Goal: Task Accomplishment & Management: Use online tool/utility

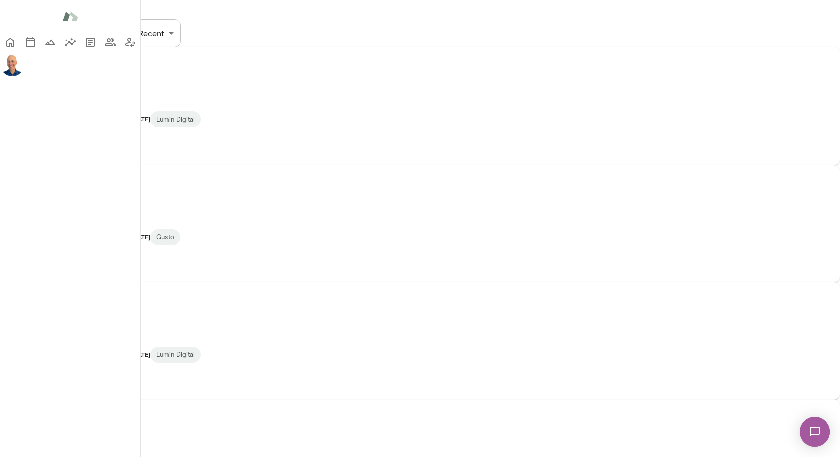
click at [62, 160] on icon "button" at bounding box center [56, 154] width 12 height 12
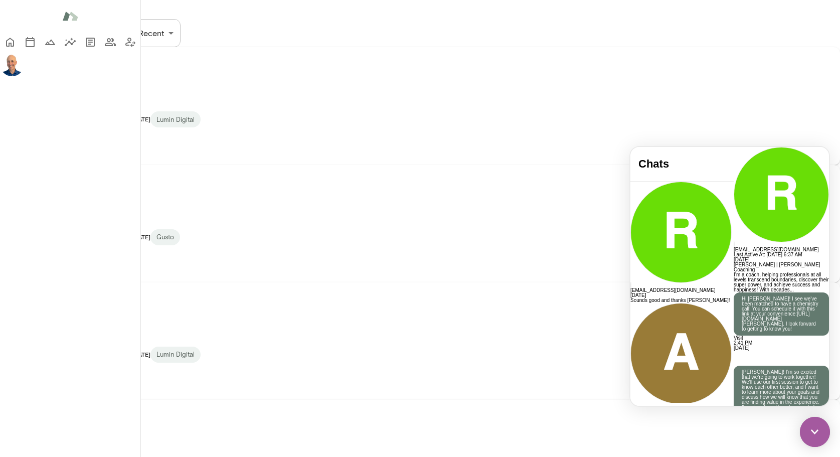
scroll to position [315, 0]
click at [456, 282] on div "Assigned BA Brian Abele babele@lumindigital.com Last online September 26 Lumin …" at bounding box center [420, 340] width 840 height 117
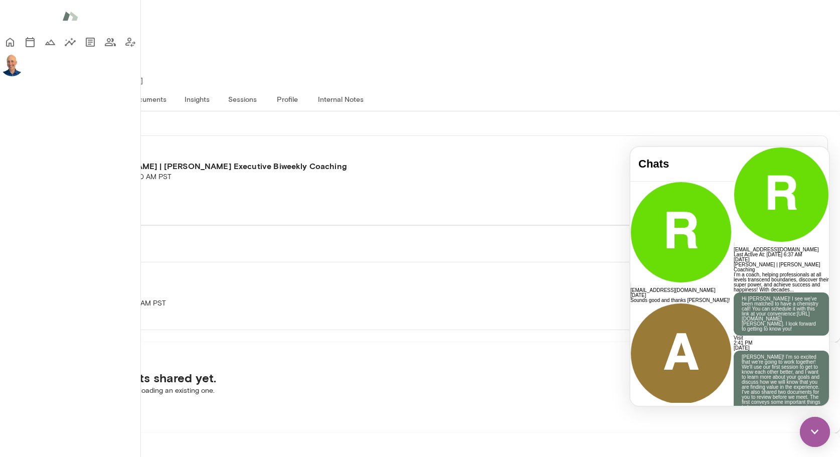
click at [73, 404] on button "Create" at bounding box center [42, 414] width 61 height 21
click at [362, 342] on div at bounding box center [420, 228] width 840 height 457
click at [174, 87] on button "Documents" at bounding box center [147, 99] width 53 height 24
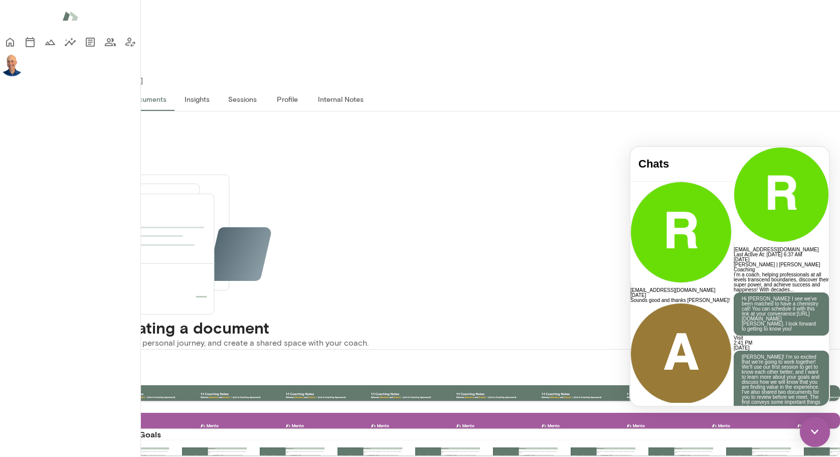
scroll to position [184, 0]
click at [813, 425] on img at bounding box center [815, 432] width 30 height 30
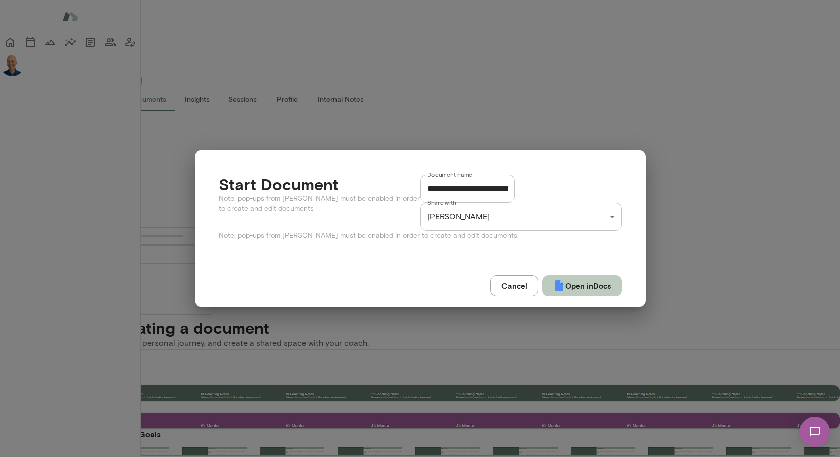
click at [578, 290] on button "Open in Docs" at bounding box center [582, 285] width 80 height 21
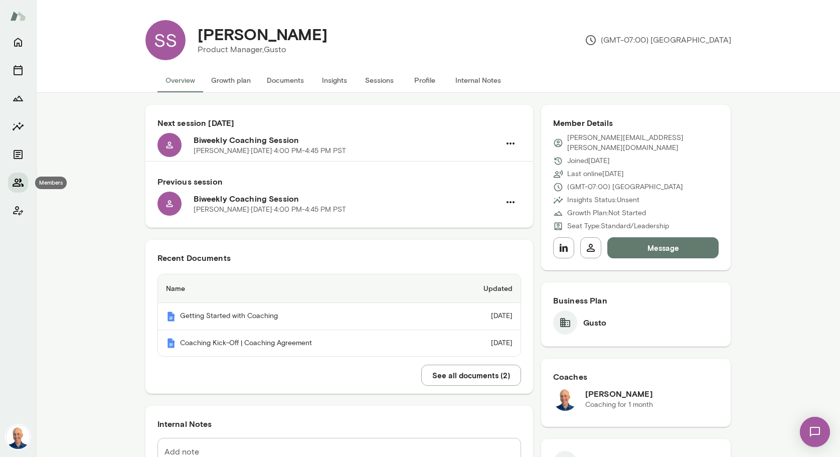
click at [21, 185] on icon "Members" at bounding box center [18, 182] width 12 height 12
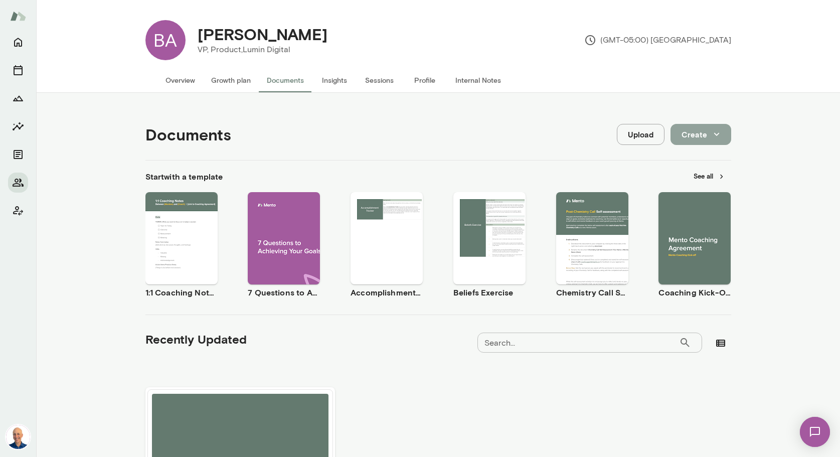
click at [702, 136] on button "Create" at bounding box center [700, 134] width 61 height 21
click at [702, 153] on li "Document" at bounding box center [711, 158] width 78 height 18
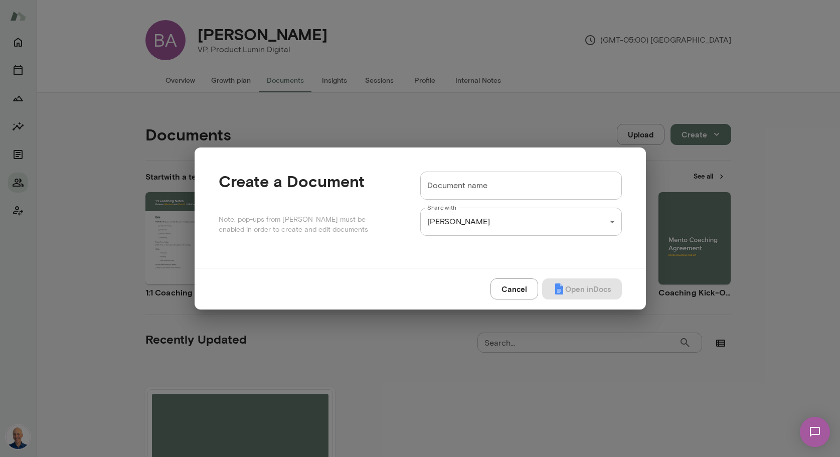
click at [503, 191] on input "Document name" at bounding box center [521, 185] width 202 height 28
paste input "**********"
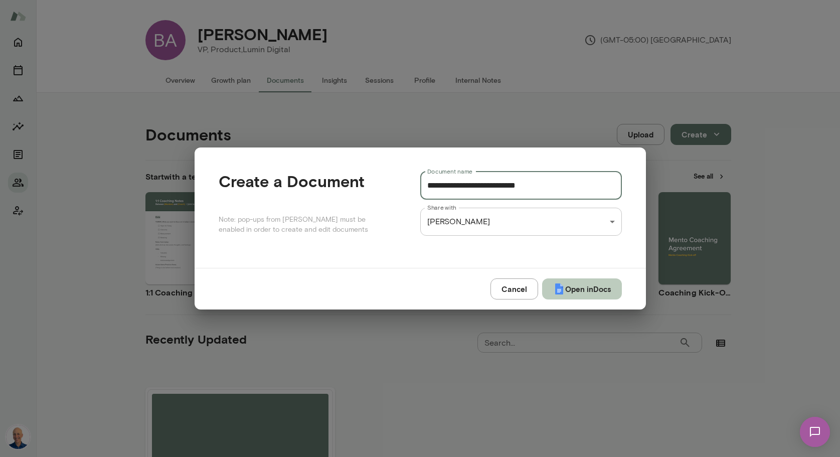
type input "**********"
click at [588, 286] on button "Open in Docs" at bounding box center [582, 288] width 80 height 21
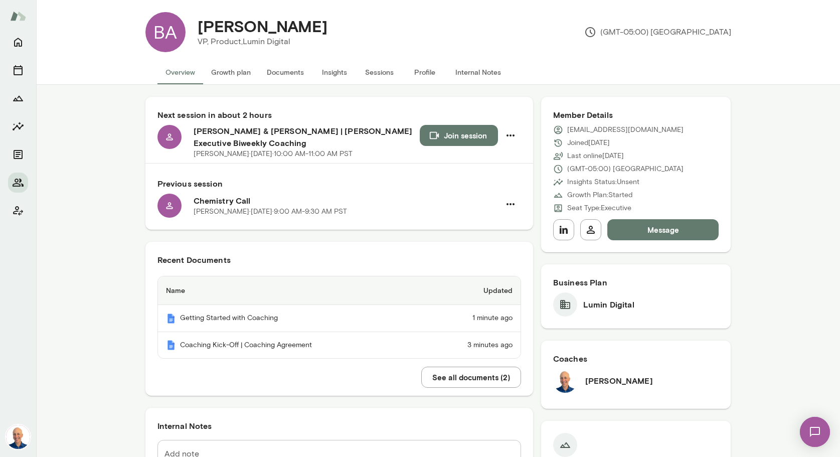
scroll to position [9, 0]
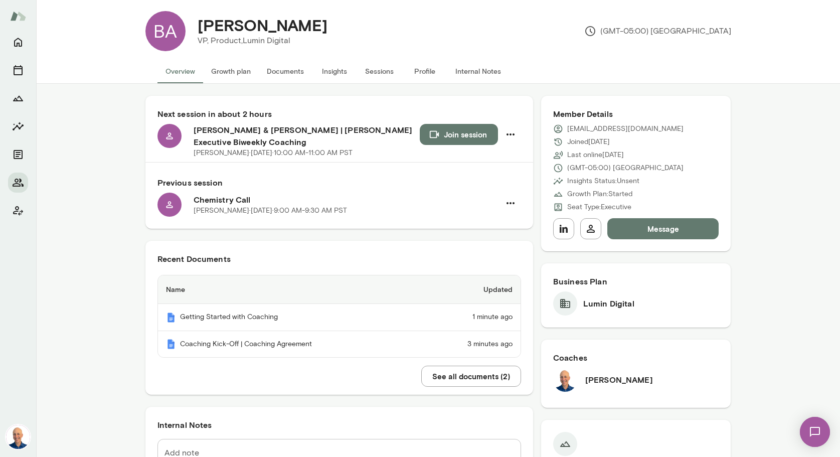
click at [638, 230] on button "Message" at bounding box center [663, 228] width 112 height 21
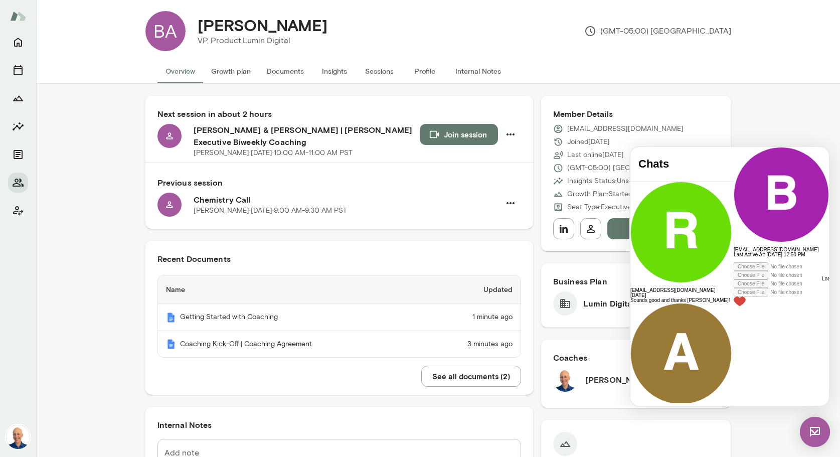
scroll to position [122, 0]
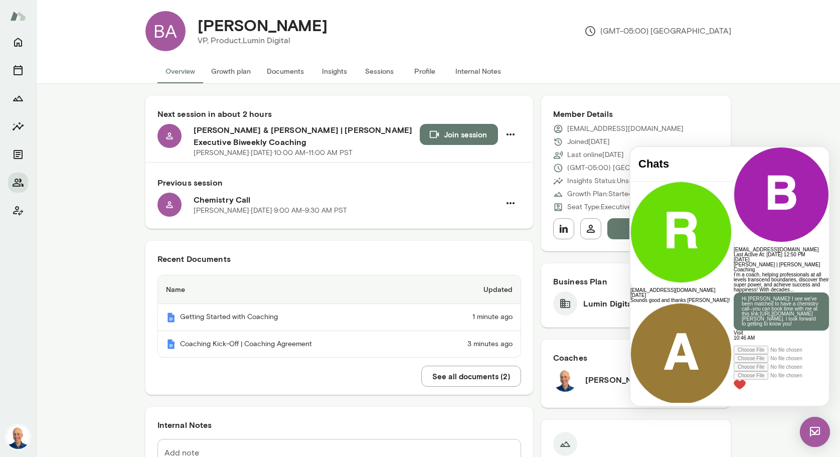
click at [734, 345] on div at bounding box center [781, 342] width 95 height 5
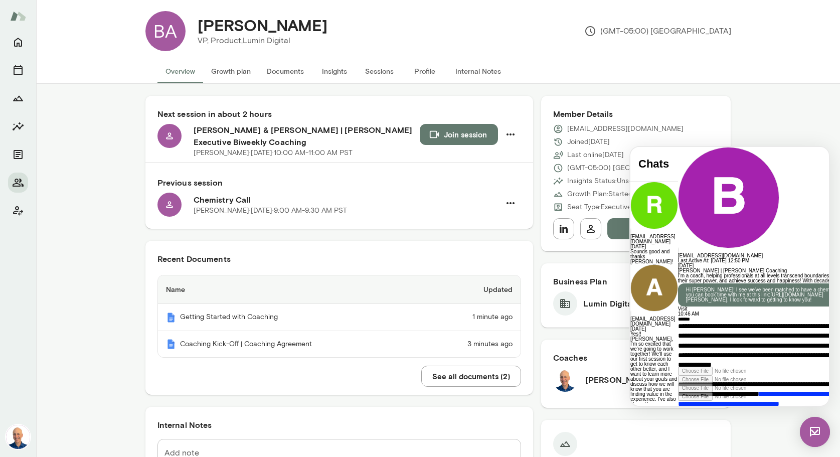
scroll to position [49, 0]
click at [789, 353] on p "**********" at bounding box center [769, 364] width 182 height 87
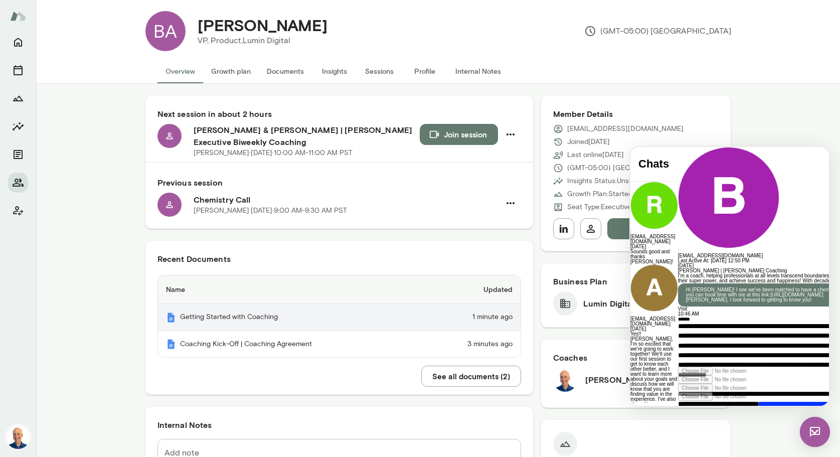
click at [265, 318] on th "Getting Started with Coaching" at bounding box center [289, 317] width 263 height 27
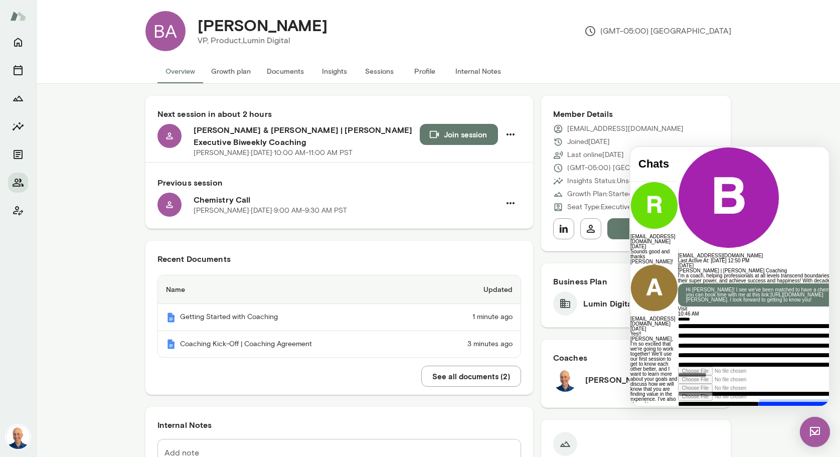
scroll to position [123, 0]
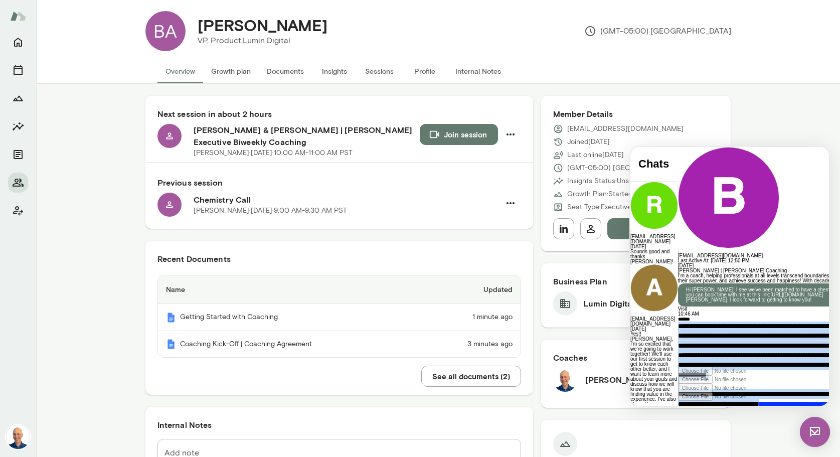
drag, startPoint x: 691, startPoint y: 353, endPoint x: 795, endPoint y: 357, distance: 103.8
click at [795, 357] on div "**********" at bounding box center [769, 341] width 182 height 50
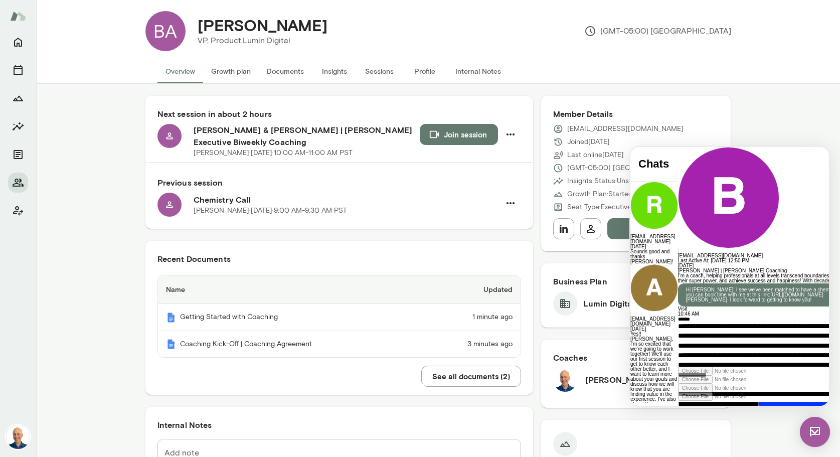
drag, startPoint x: 790, startPoint y: 351, endPoint x: 785, endPoint y: 360, distance: 10.2
click at [785, 360] on p "**********" at bounding box center [769, 374] width 182 height 106
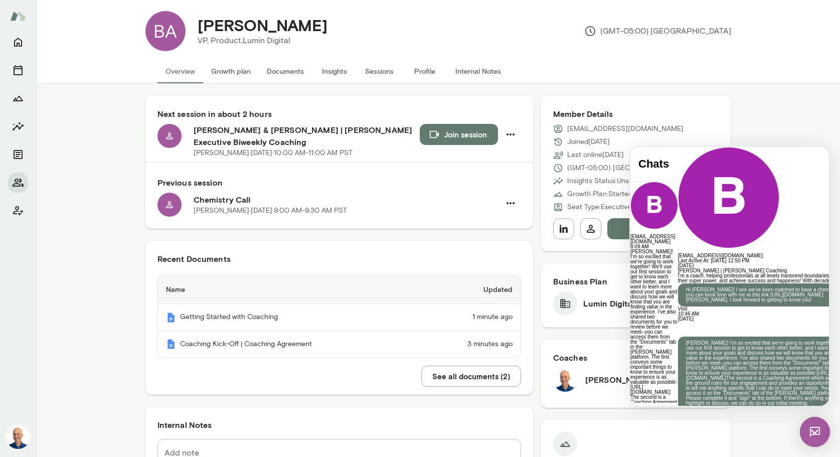
scroll to position [571, 0]
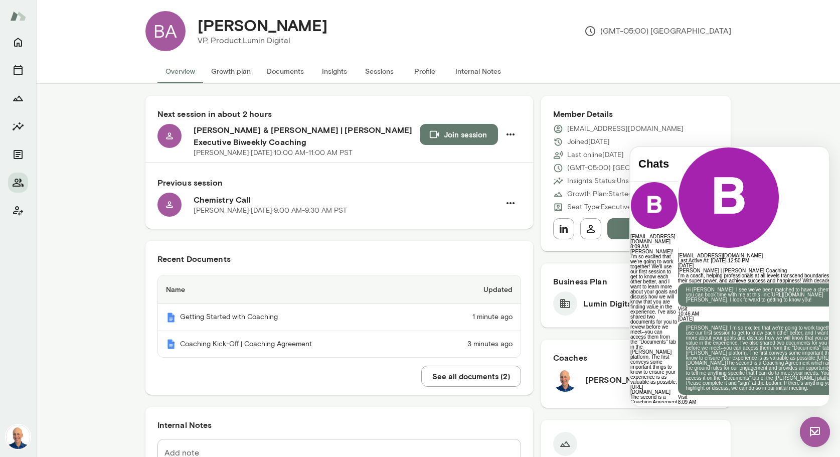
click at [712, 405] on div at bounding box center [769, 418] width 182 height 26
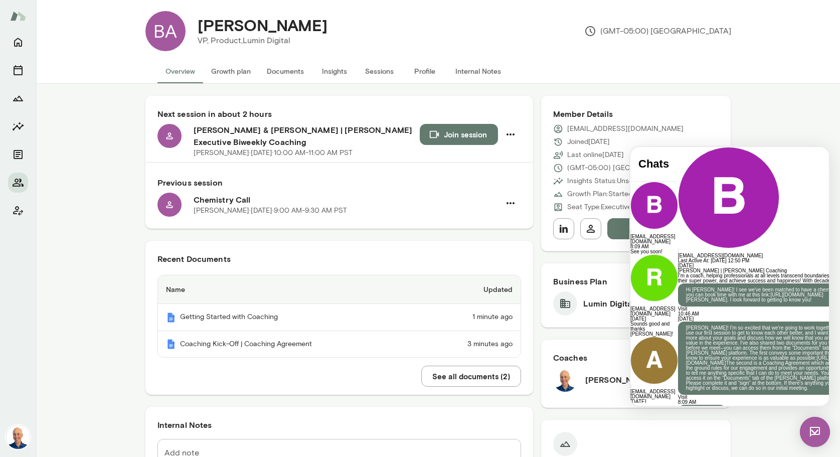
click at [15, 182] on icon "Members" at bounding box center [18, 182] width 12 height 12
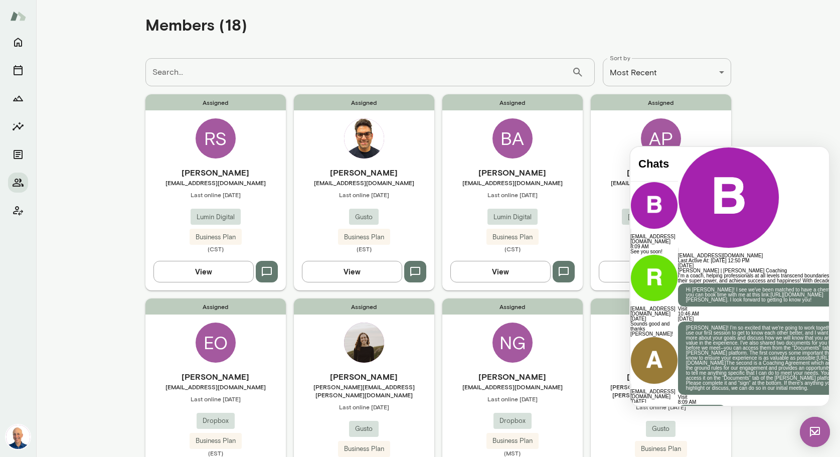
click at [817, 427] on img at bounding box center [815, 432] width 30 height 30
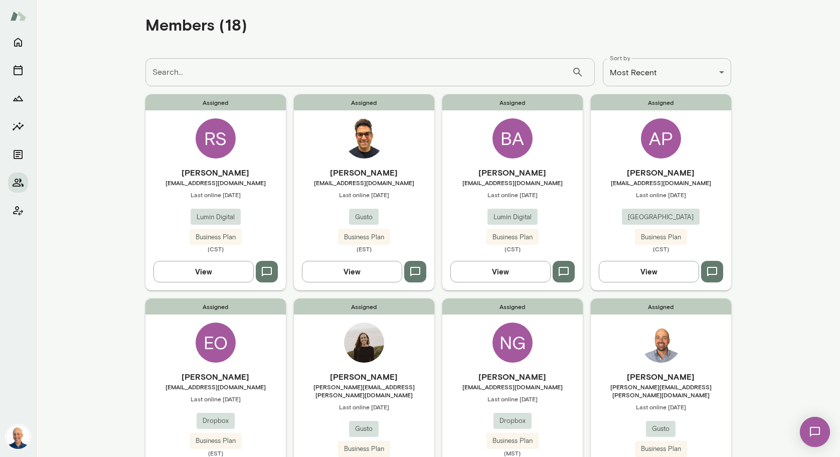
click at [257, 199] on span "Last online October 1" at bounding box center [215, 195] width 140 height 8
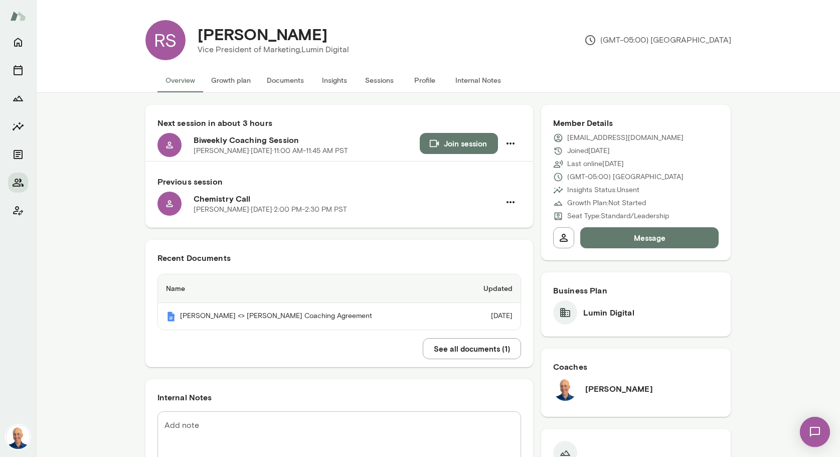
click at [294, 79] on button "Documents" at bounding box center [285, 80] width 53 height 24
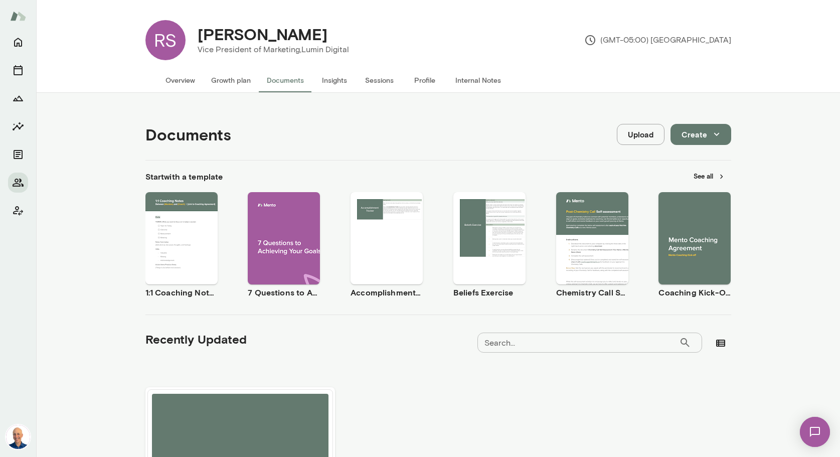
click at [643, 140] on button "Upload" at bounding box center [641, 134] width 48 height 21
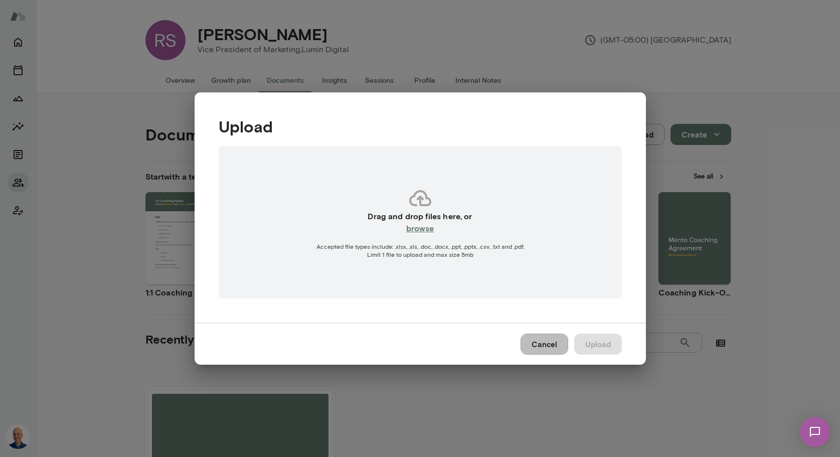
click at [546, 344] on button "Cancel" at bounding box center [544, 343] width 48 height 21
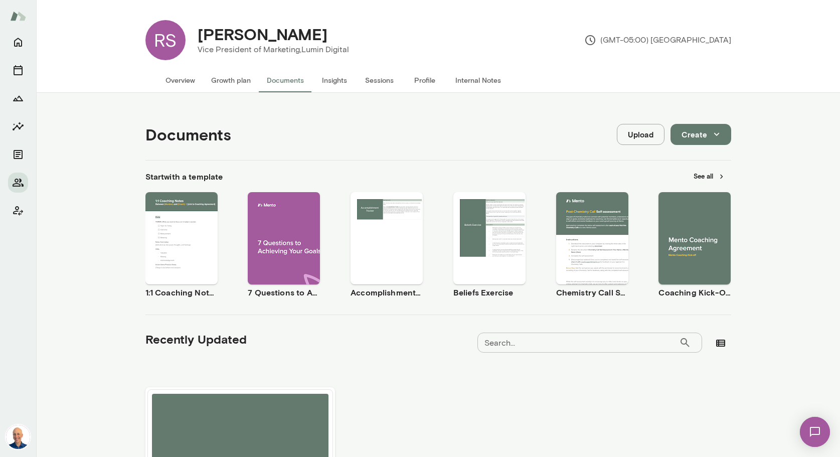
click at [720, 134] on icon "button" at bounding box center [716, 134] width 11 height 11
click at [709, 158] on li "Document" at bounding box center [711, 158] width 78 height 18
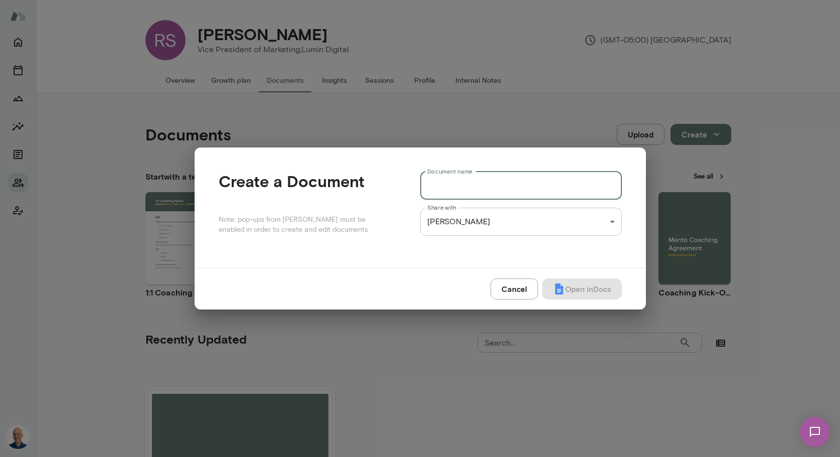
click at [502, 181] on input "Document name" at bounding box center [521, 185] width 202 height 28
paste input "**********"
type input "**********"
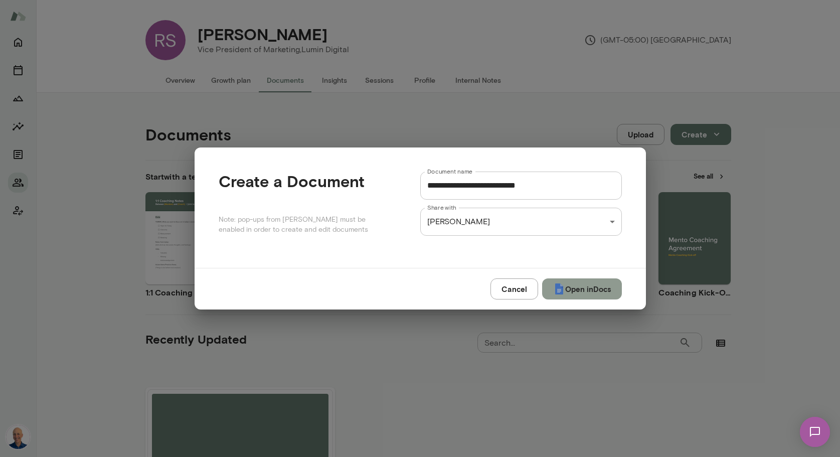
click at [593, 287] on button "Open in Docs" at bounding box center [582, 288] width 80 height 21
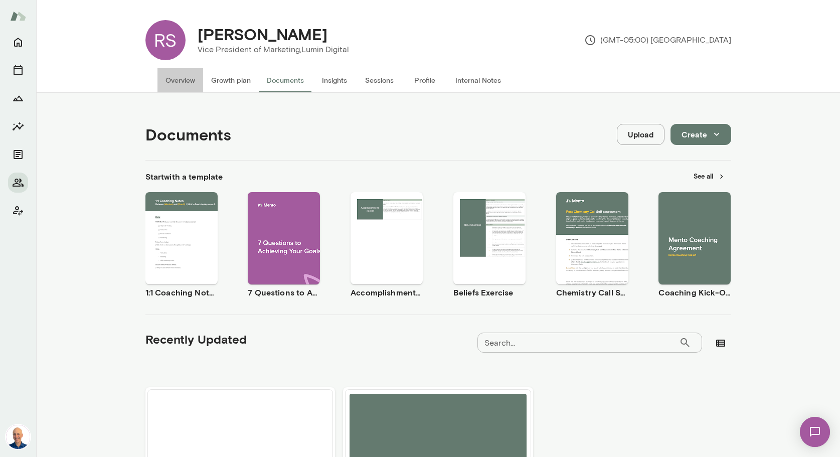
click at [188, 81] on button "Overview" at bounding box center [180, 80] width 46 height 24
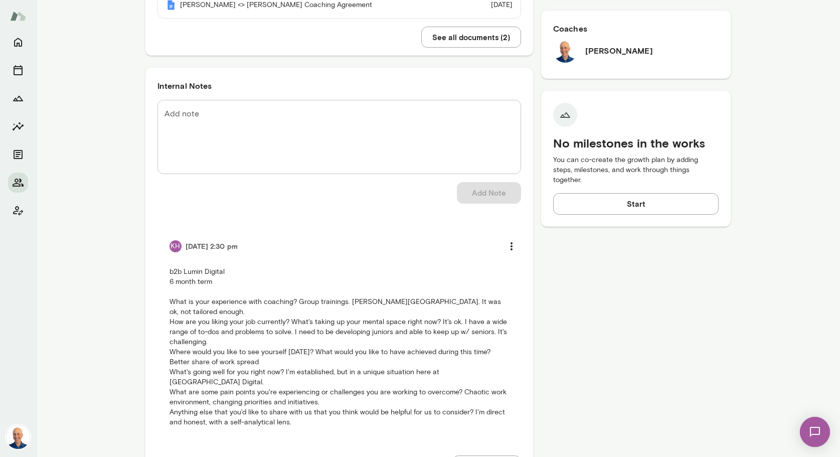
scroll to position [375, 0]
